Goal: Task Accomplishment & Management: Use online tool/utility

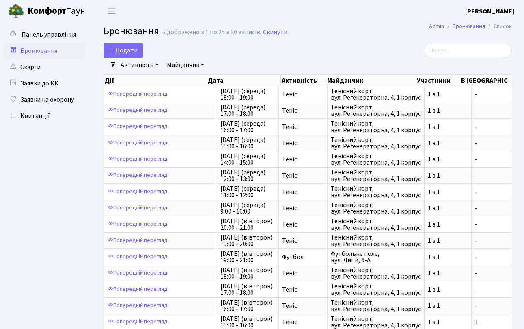
select select "25"
click at [131, 52] on button "Додати" at bounding box center [123, 50] width 39 height 15
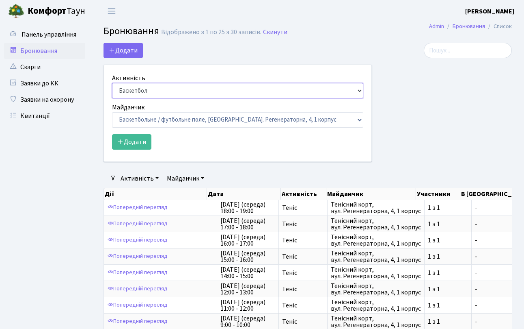
select select "1"
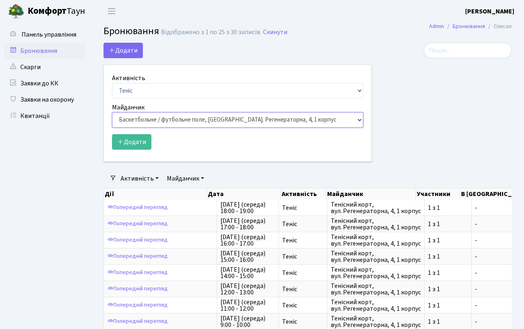
select select "1"
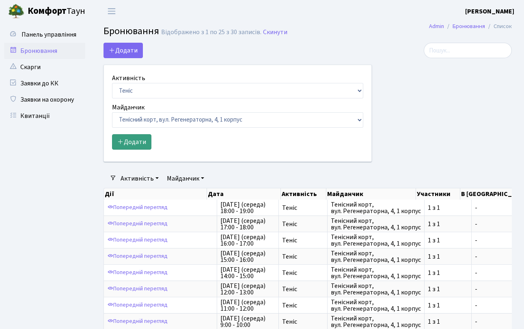
click at [140, 144] on button "Додати" at bounding box center [131, 141] width 39 height 15
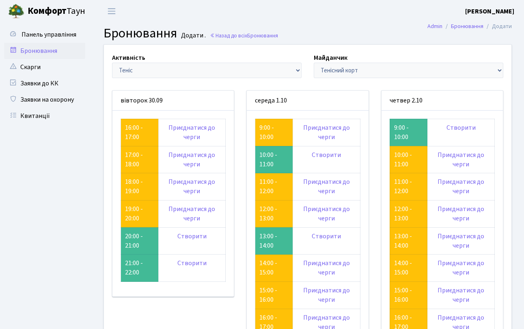
scroll to position [2, 0]
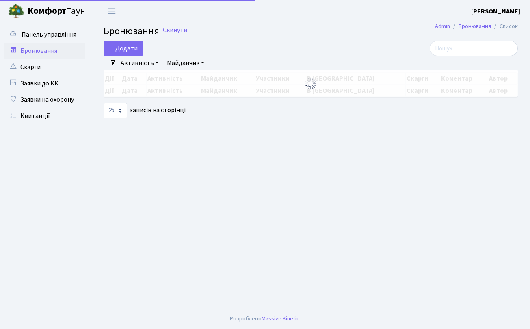
select select "25"
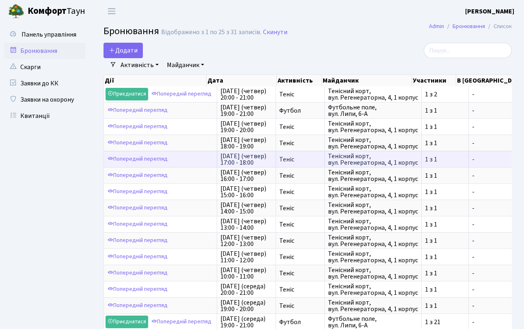
scroll to position [1, 0]
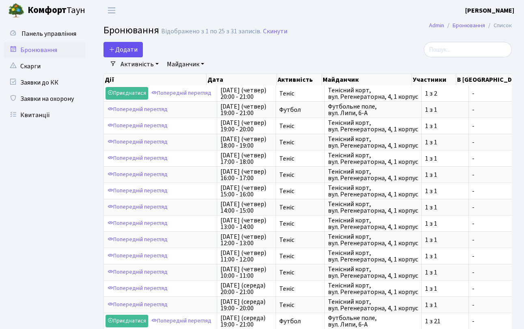
click at [127, 50] on button "Додати" at bounding box center [123, 49] width 39 height 15
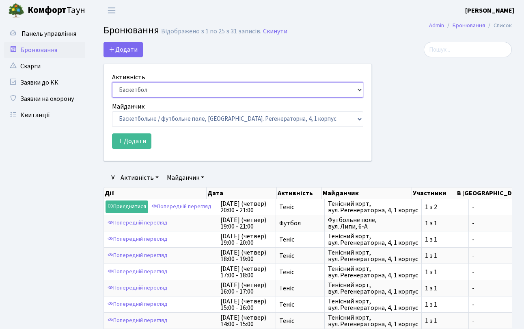
select select "1"
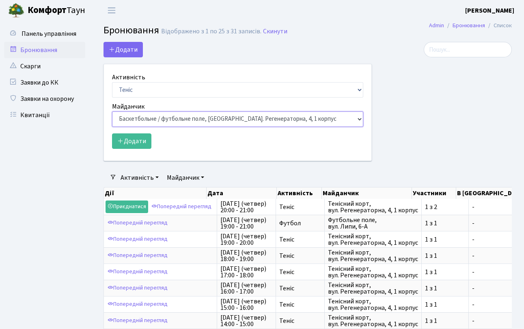
select select "1"
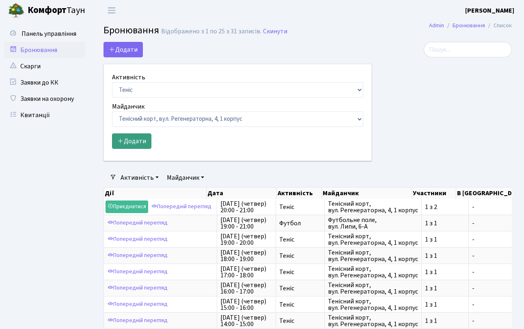
click at [134, 143] on button "Додати" at bounding box center [131, 140] width 39 height 15
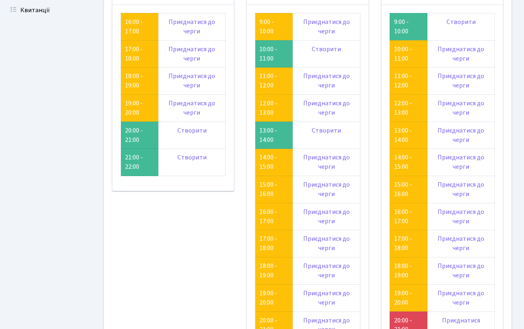
scroll to position [102, 0]
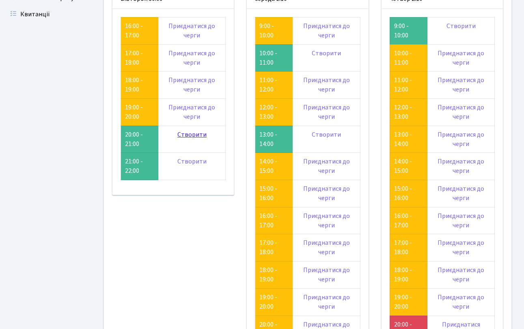
click at [195, 132] on link "Створити" at bounding box center [191, 134] width 29 height 9
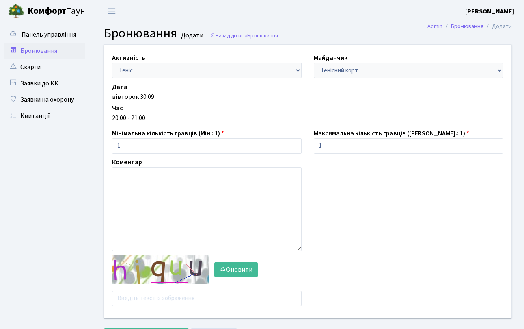
scroll to position [39, 0]
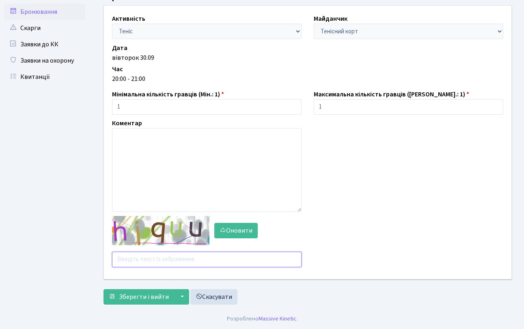
click at [138, 264] on input "text" at bounding box center [207, 258] width 190 height 15
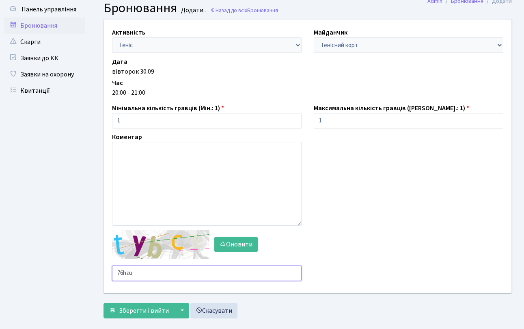
drag, startPoint x: 133, startPoint y: 272, endPoint x: 109, endPoint y: 274, distance: 23.6
click at [109, 274] on div "Оновити 76hzu" at bounding box center [207, 254] width 202 height 51
type input "bhnqq"
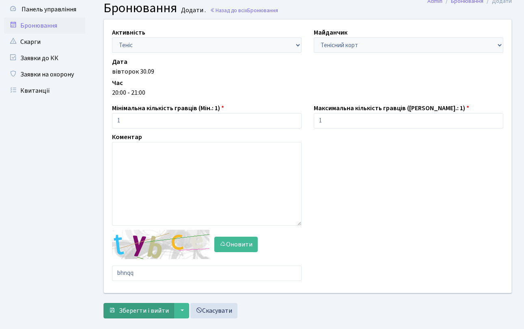
click at [130, 312] on span "Зберегти і вийти" at bounding box center [144, 310] width 50 height 9
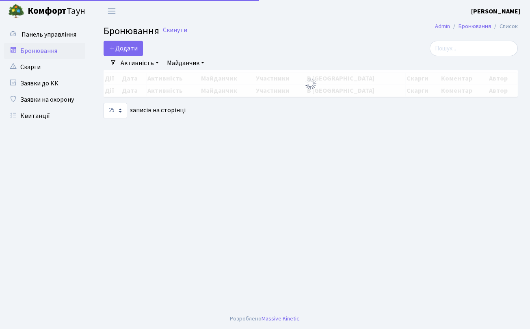
select select "25"
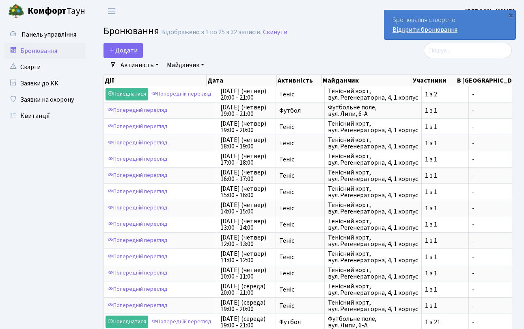
click at [436, 27] on link "Відкрити бронювання" at bounding box center [425, 29] width 65 height 9
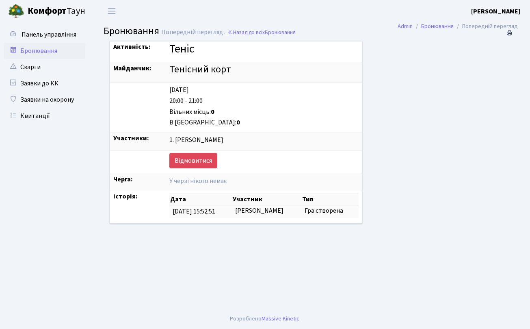
click at [62, 13] on b "Комфорт" at bounding box center [47, 10] width 39 height 13
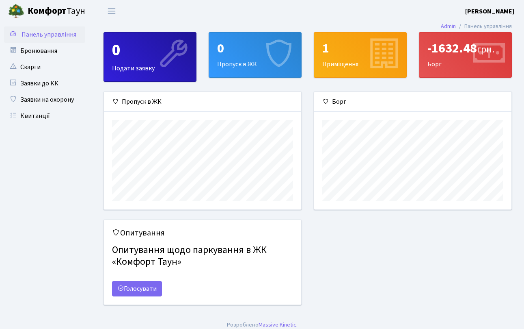
scroll to position [117, 197]
click at [52, 50] on link "Бронювання" at bounding box center [44, 51] width 81 height 16
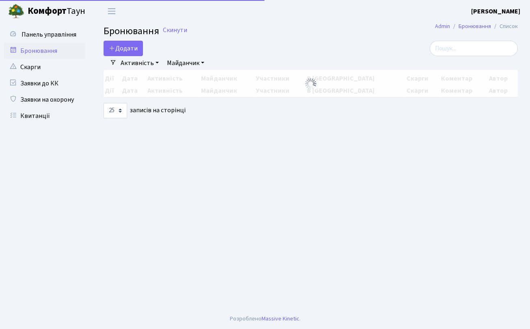
select select "25"
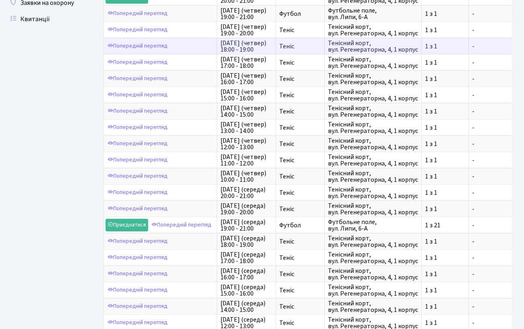
scroll to position [201, 0]
